Goal: Consume media (video, audio): Consume media (video, audio)

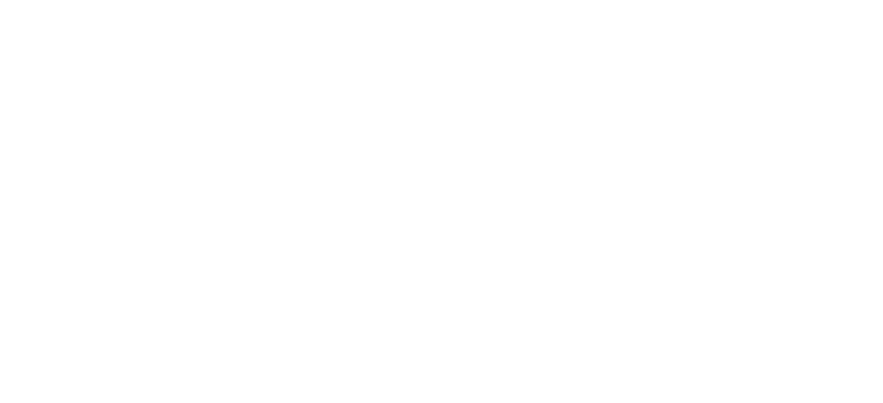
click at [824, 0] on html at bounding box center [441, 0] width 883 height 0
click at [821, 0] on html at bounding box center [441, 0] width 883 height 0
click at [823, 0] on html at bounding box center [441, 0] width 883 height 0
click at [818, 0] on html at bounding box center [441, 0] width 883 height 0
click at [817, 0] on html at bounding box center [441, 0] width 883 height 0
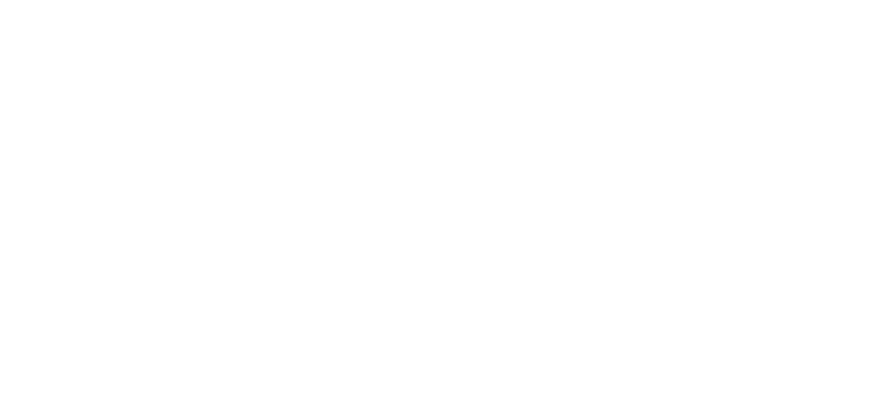
click at [821, 0] on html at bounding box center [441, 0] width 883 height 0
